Goal: Information Seeking & Learning: Learn about a topic

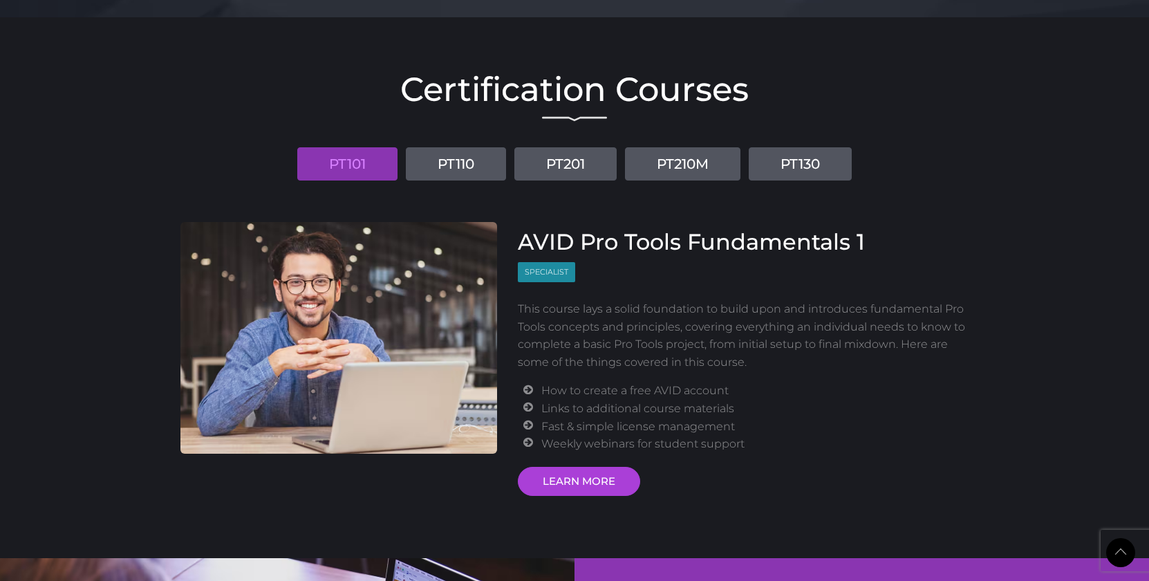
scroll to position [1611, 0]
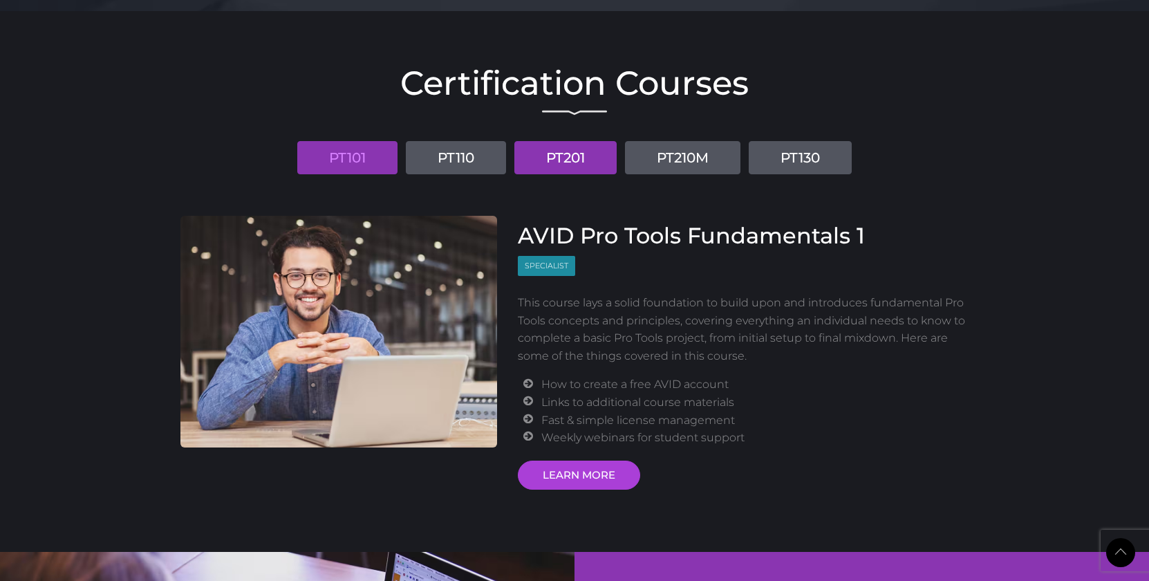
click at [559, 170] on link "PT201" at bounding box center [565, 157] width 102 height 33
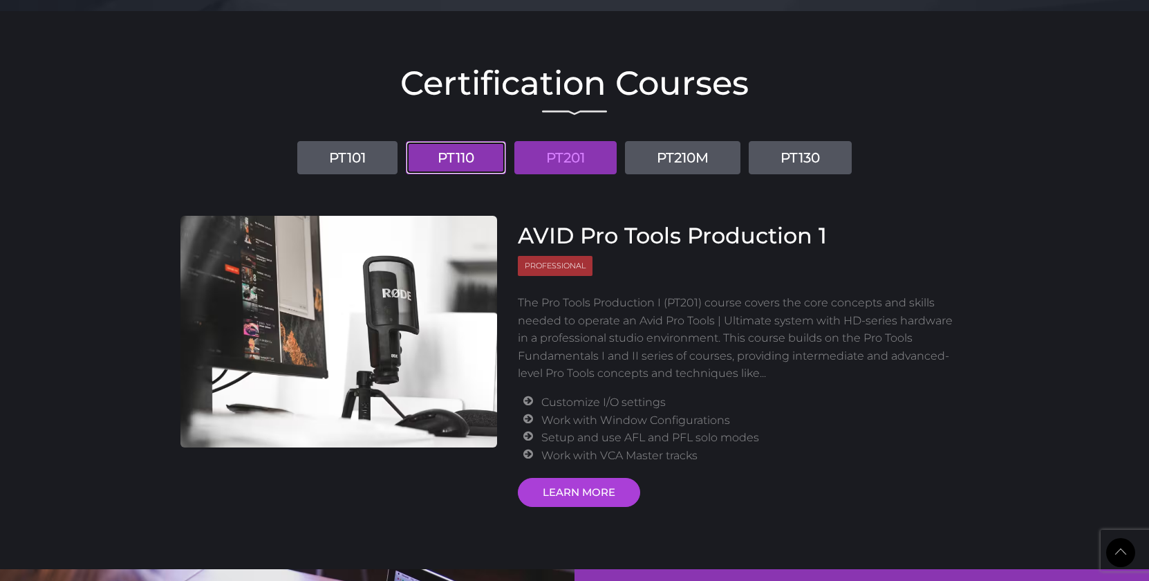
click at [450, 158] on link "PT110" at bounding box center [456, 157] width 100 height 33
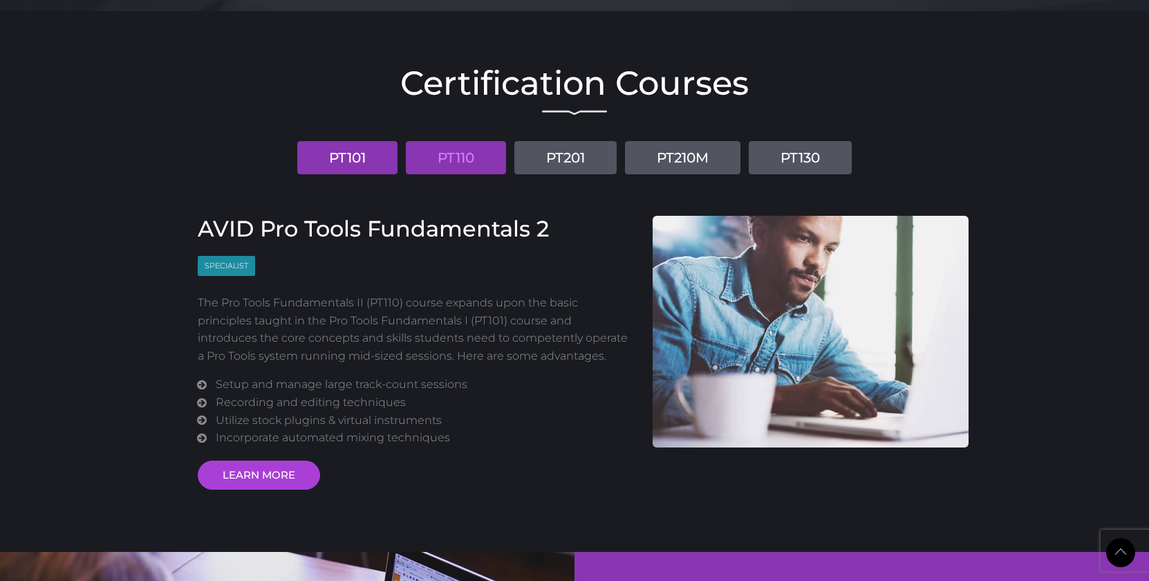
click at [362, 158] on link "PT101" at bounding box center [347, 157] width 100 height 33
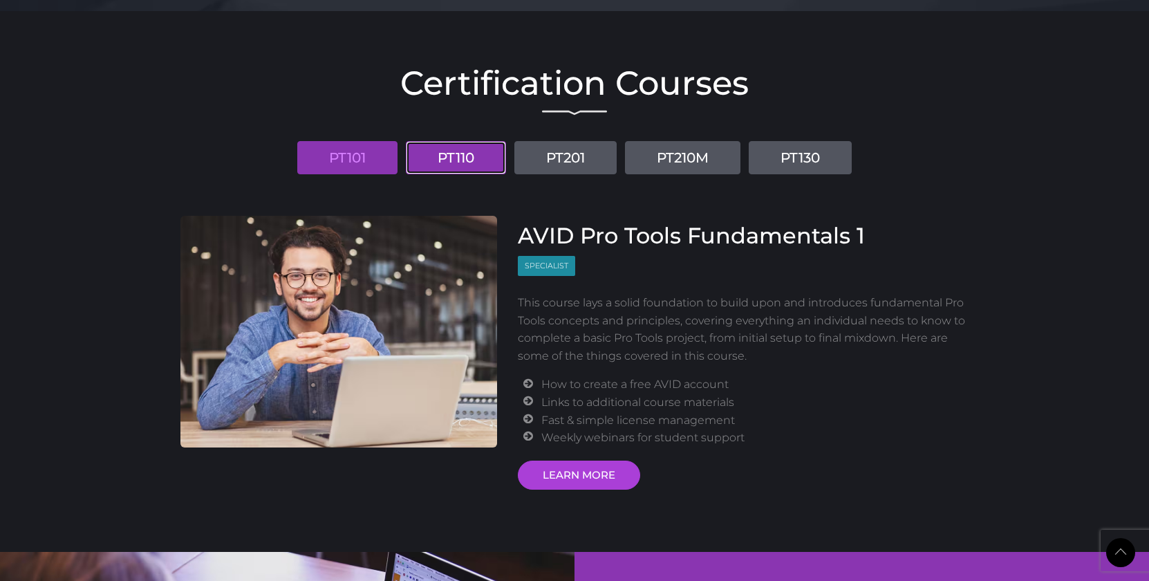
click at [466, 162] on link "PT110" at bounding box center [456, 157] width 100 height 33
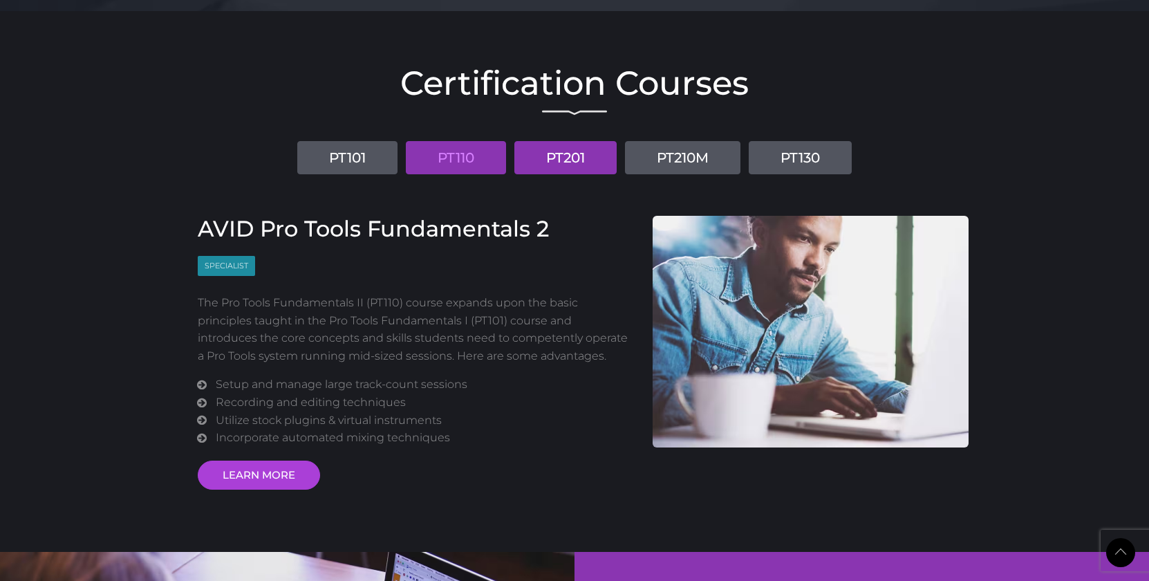
click at [554, 160] on link "PT201" at bounding box center [565, 157] width 102 height 33
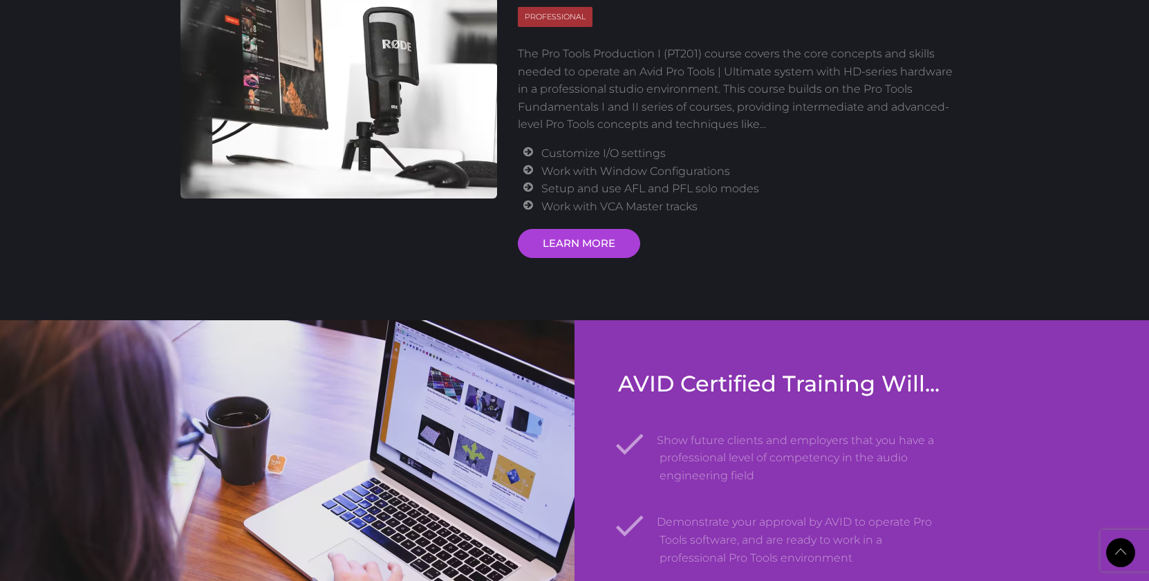
scroll to position [1864, 0]
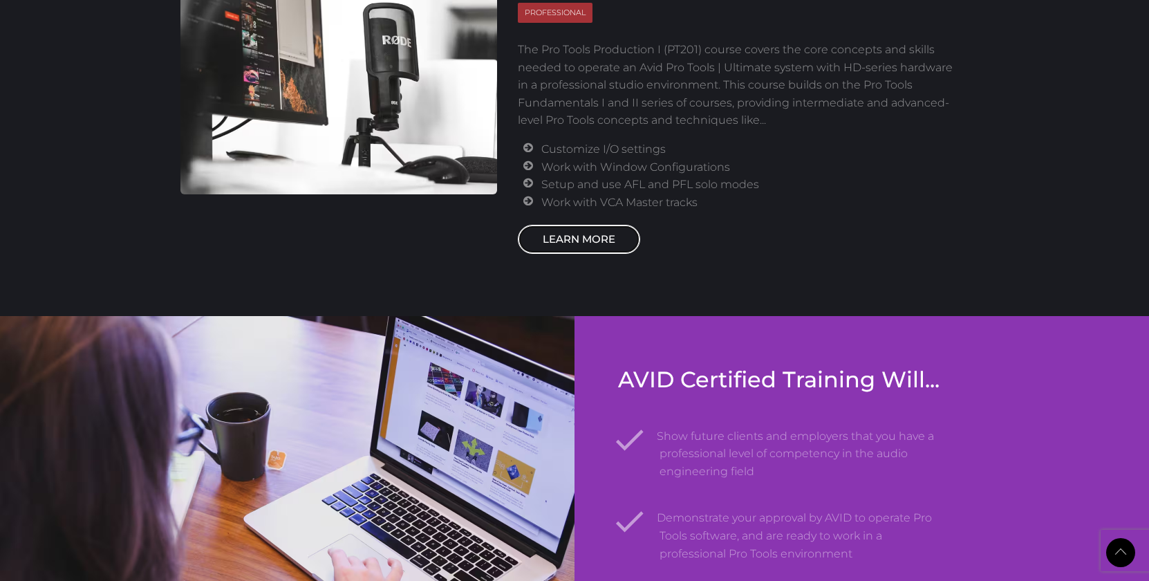
click at [580, 248] on link "LEARN MORE" at bounding box center [579, 239] width 122 height 29
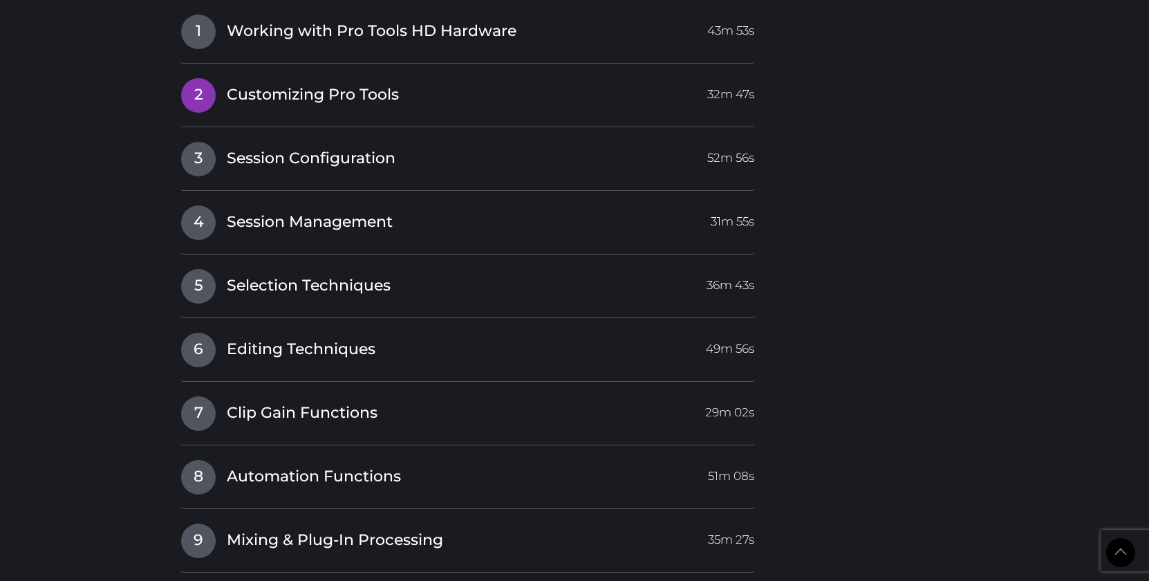
scroll to position [2095, 0]
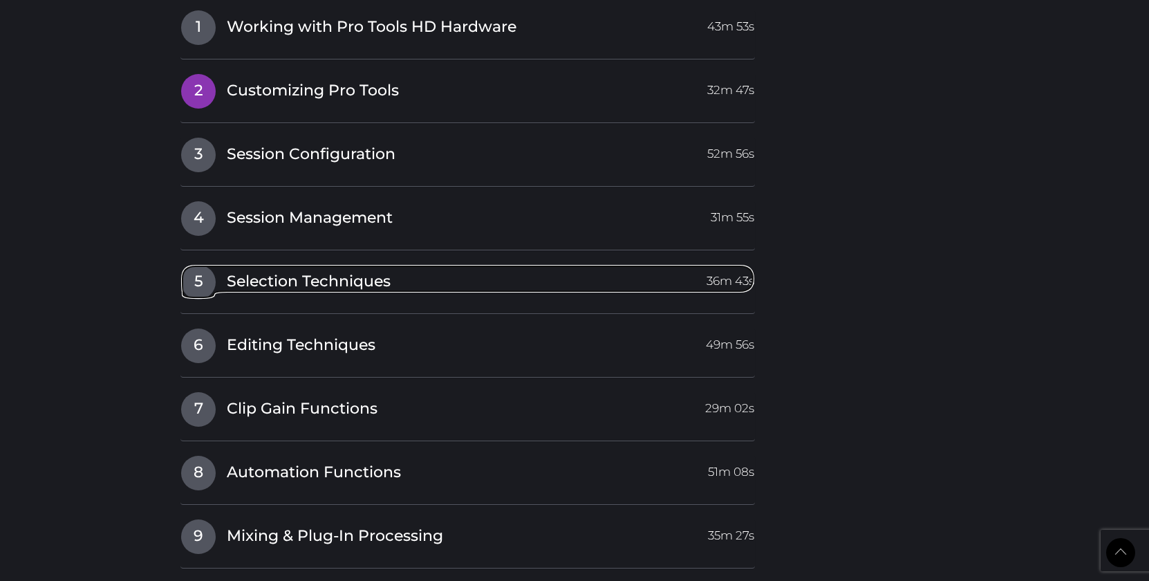
click at [353, 288] on span "Selection Techniques" at bounding box center [309, 281] width 164 height 21
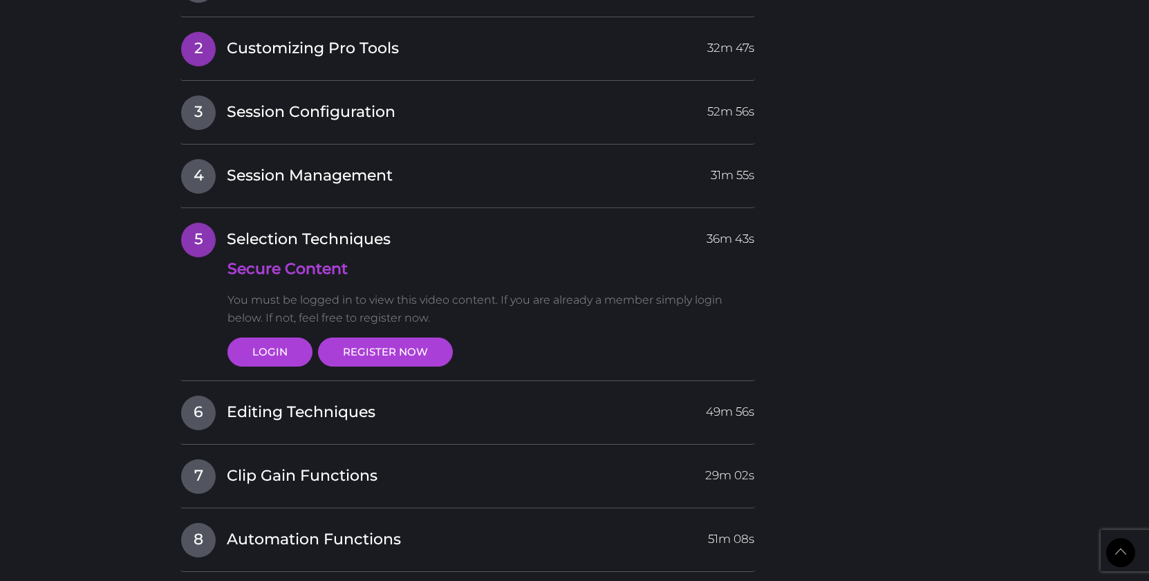
scroll to position [1808, 0]
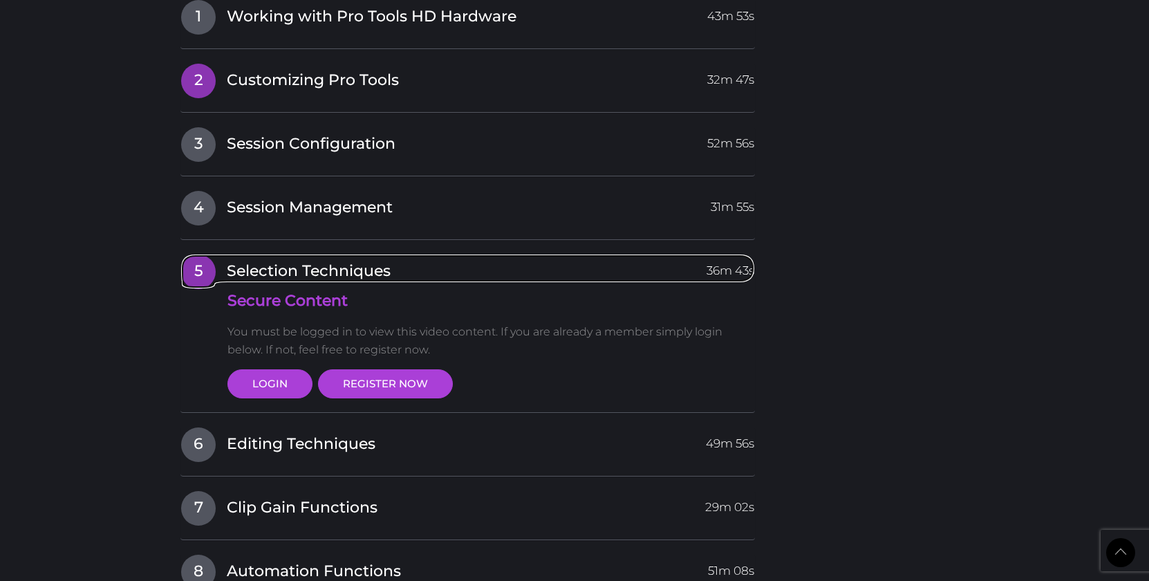
click at [353, 282] on span "Selection Techniques" at bounding box center [309, 271] width 164 height 21
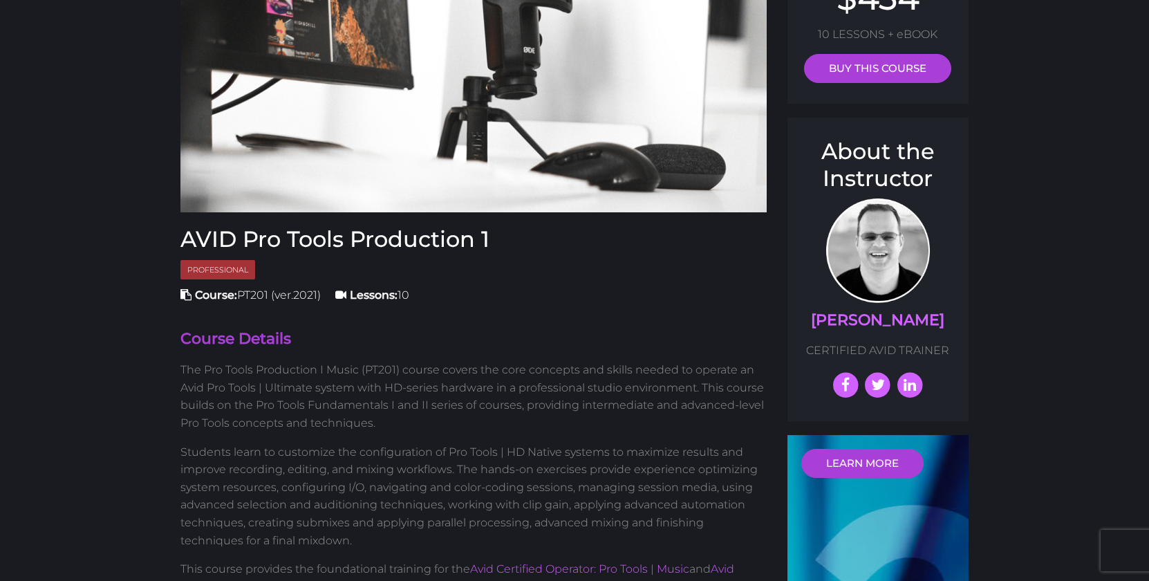
scroll to position [0, 0]
